Goal: Navigation & Orientation: Find specific page/section

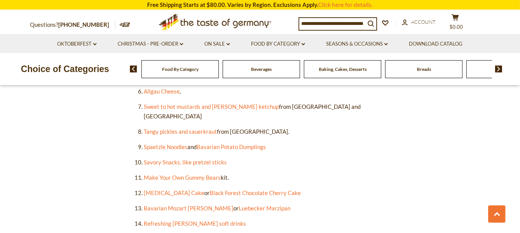
scroll to position [534, 0]
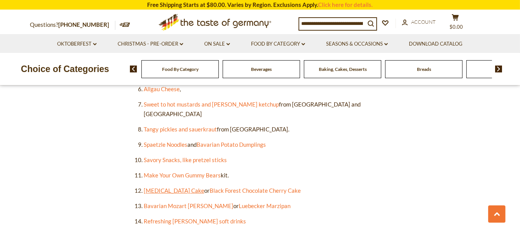
click at [174, 187] on link "Bee Sting Cake" at bounding box center [174, 190] width 60 height 7
